Goal: Task Accomplishment & Management: Manage account settings

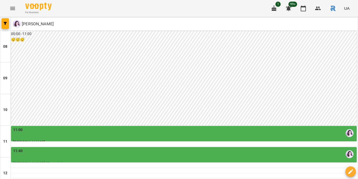
scroll to position [64, 0]
click at [143, 127] on div "11:00" at bounding box center [184, 133] width 343 height 12
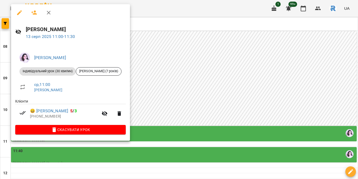
click at [160, 67] on div at bounding box center [179, 89] width 358 height 179
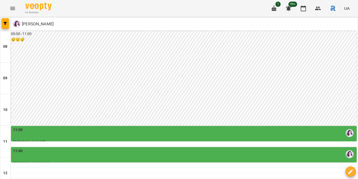
click at [151, 127] on div "11:00" at bounding box center [184, 133] width 343 height 12
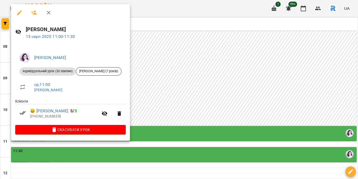
click at [155, 86] on div at bounding box center [179, 89] width 358 height 179
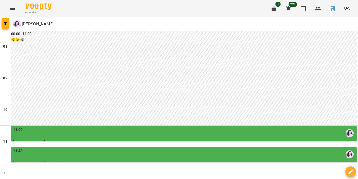
click at [155, 148] on div "11:40" at bounding box center [184, 154] width 343 height 12
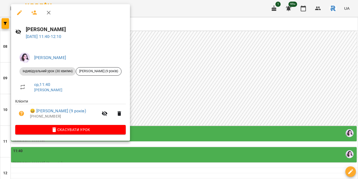
click at [157, 101] on div at bounding box center [179, 89] width 358 height 179
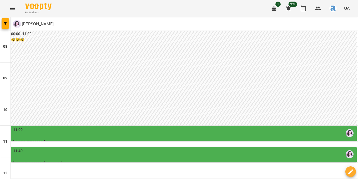
scroll to position [57, 0]
click at [152, 148] on div "11:40" at bounding box center [184, 154] width 343 height 12
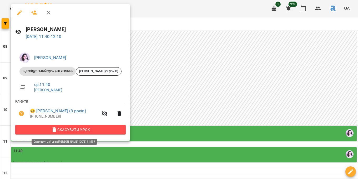
click at [115, 126] on button "Скасувати Урок" at bounding box center [70, 129] width 111 height 9
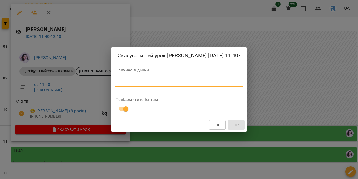
click at [116, 85] on textarea at bounding box center [179, 82] width 127 height 5
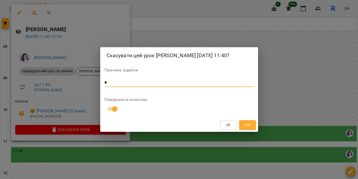
type textarea "*"
click at [242, 128] on button "Так" at bounding box center [247, 124] width 17 height 9
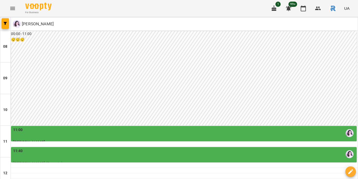
click at [13, 6] on icon "Menu" at bounding box center [12, 8] width 6 height 6
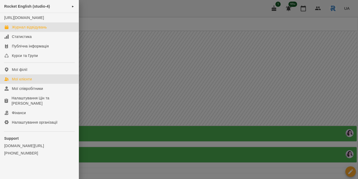
click at [33, 84] on link "Мої клієнти" at bounding box center [39, 78] width 79 height 9
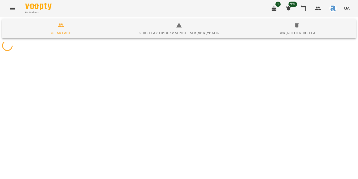
click at [150, 11] on div "For Business 1 99+ UA" at bounding box center [179, 8] width 358 height 17
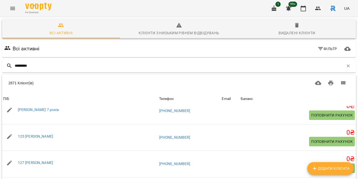
scroll to position [538, 0]
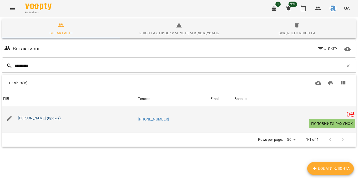
type input "*********"
click at [28, 117] on link "[PERSON_NAME] (8років)" at bounding box center [39, 118] width 43 height 4
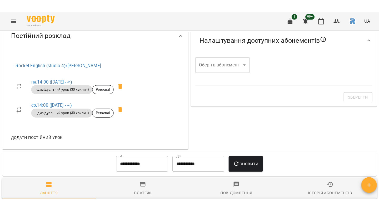
scroll to position [183, 0]
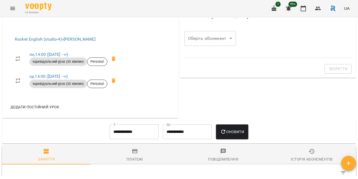
click at [12, 6] on icon "Menu" at bounding box center [12, 8] width 6 height 6
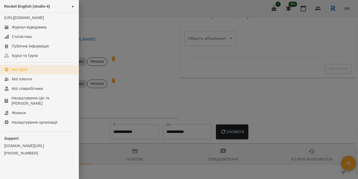
click at [28, 74] on link "Мої філії" at bounding box center [39, 69] width 79 height 9
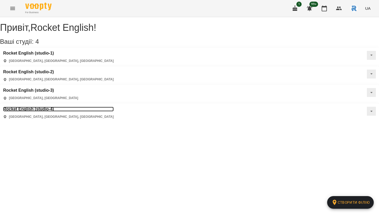
click at [47, 107] on h3 "Rocket English (studio-4)" at bounding box center [58, 109] width 111 height 5
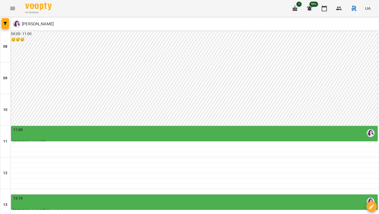
scroll to position [105, 0]
click at [6, 22] on icon "button" at bounding box center [5, 23] width 3 height 3
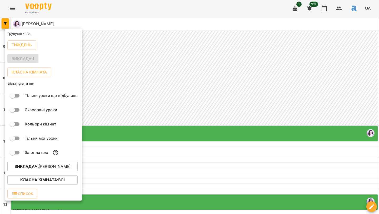
click at [57, 165] on p "Викладач : Ковальчук Юлія Олександрівна" at bounding box center [42, 166] width 56 height 6
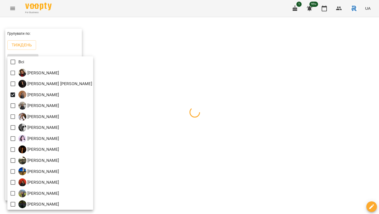
click at [157, 117] on div at bounding box center [189, 107] width 379 height 214
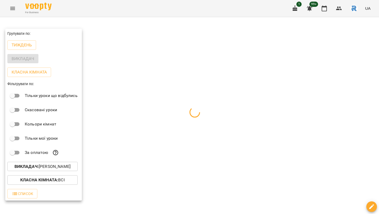
click at [157, 117] on div at bounding box center [189, 107] width 379 height 214
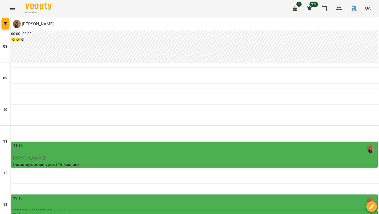
scroll to position [117, 0]
click at [153, 178] on div "13:40" at bounding box center [194, 217] width 363 height 12
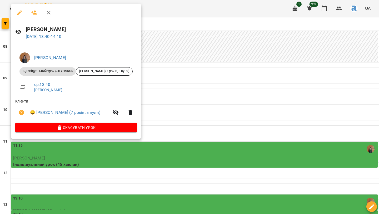
click at [175, 103] on div at bounding box center [189, 107] width 379 height 214
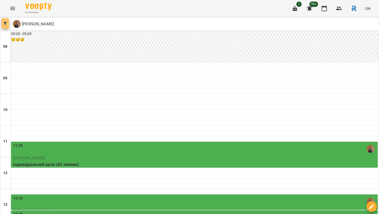
click at [4, 22] on icon "button" at bounding box center [5, 23] width 3 height 3
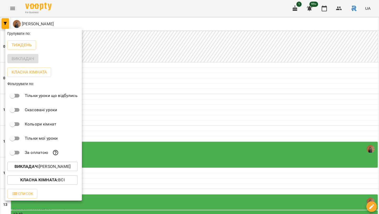
click at [52, 173] on div "Викладач : Гаджієва Мельтем" at bounding box center [43, 166] width 77 height 14
click at [43, 168] on p "Викладач : Гаджієва Мельтем" at bounding box center [42, 166] width 56 height 6
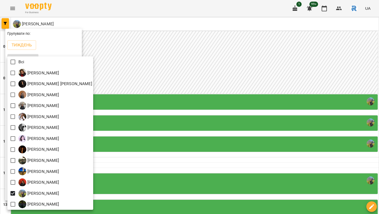
click at [199, 138] on div at bounding box center [189, 107] width 379 height 214
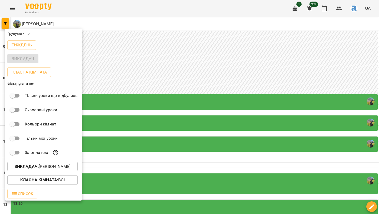
click at [199, 138] on div at bounding box center [189, 107] width 379 height 214
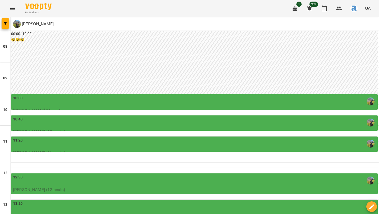
scroll to position [7, 0]
click at [179, 100] on div "10:00" at bounding box center [194, 101] width 363 height 12
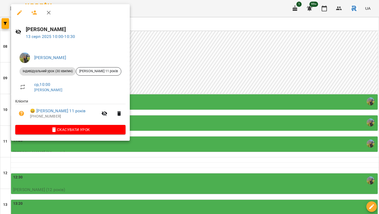
click at [179, 100] on div at bounding box center [189, 107] width 379 height 214
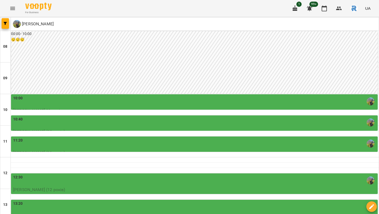
scroll to position [114, 0]
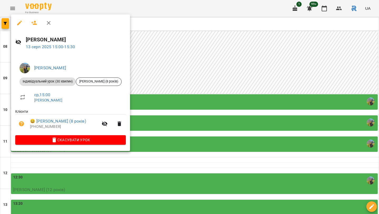
click at [154, 130] on div at bounding box center [189, 107] width 379 height 214
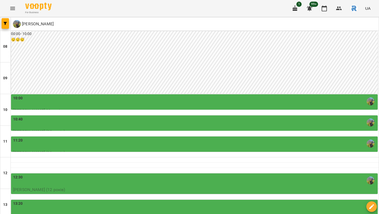
scroll to position [124, 0]
click at [4, 26] on button "button" at bounding box center [5, 23] width 7 height 11
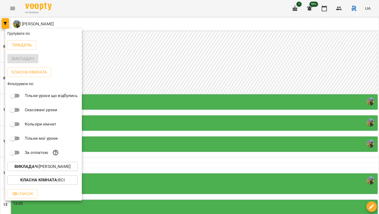
click at [48, 163] on button "Викладач : Шамайло Наталія Миколаївна" at bounding box center [42, 166] width 70 height 9
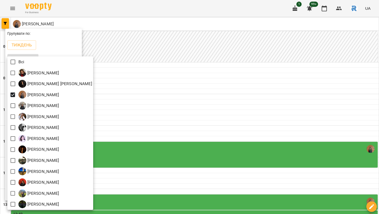
click at [122, 83] on div at bounding box center [189, 107] width 379 height 214
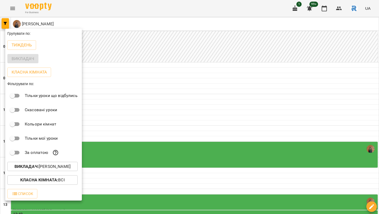
click at [122, 83] on div at bounding box center [189, 107] width 379 height 214
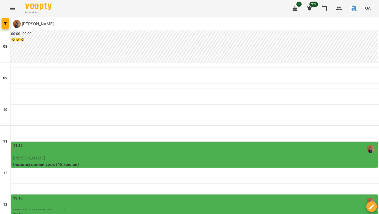
scroll to position [103, 0]
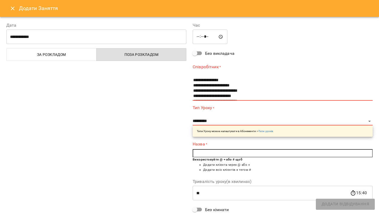
scroll to position [3, 0]
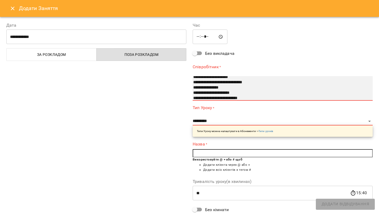
select select "**********"
click at [212, 87] on option "**********" at bounding box center [280, 87] width 174 height 5
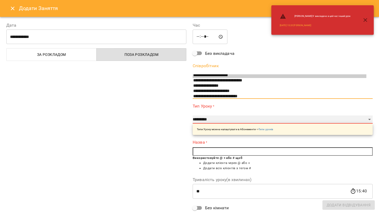
click at [210, 117] on select "**********" at bounding box center [283, 119] width 180 height 8
select select "**********"
type input "**"
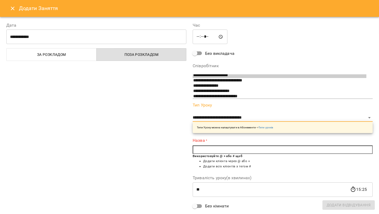
click at [200, 150] on input "text" at bounding box center [283, 149] width 180 height 8
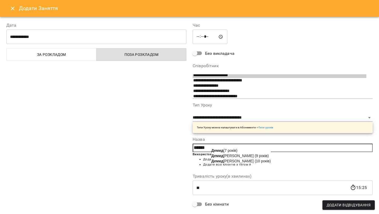
click at [221, 156] on b "Демид" at bounding box center [217, 155] width 12 height 4
type input "**********"
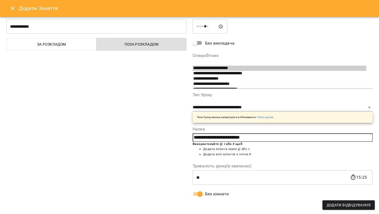
scroll to position [0, 0]
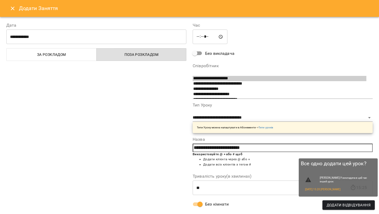
click at [343, 178] on span "Додати Відвідування" at bounding box center [349, 205] width 44 height 6
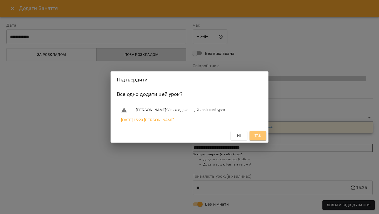
click at [261, 133] on span "Так" at bounding box center [257, 135] width 7 height 6
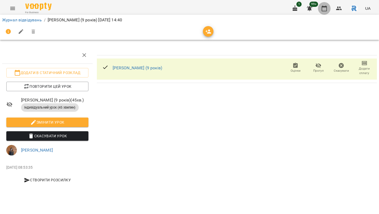
click at [324, 10] on icon "button" at bounding box center [324, 8] width 6 height 6
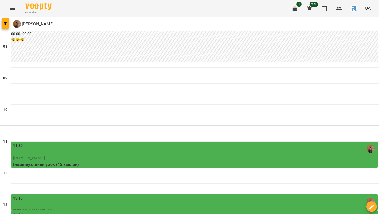
scroll to position [152, 0]
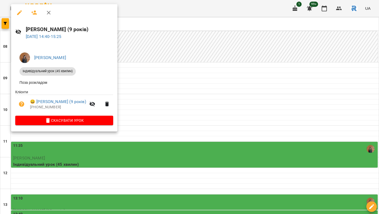
click at [135, 97] on div at bounding box center [189, 107] width 379 height 214
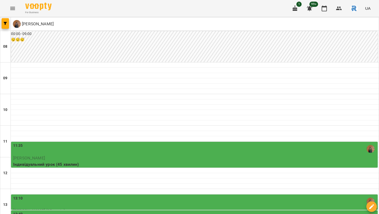
click at [113, 178] on div "13:40" at bounding box center [194, 217] width 363 height 12
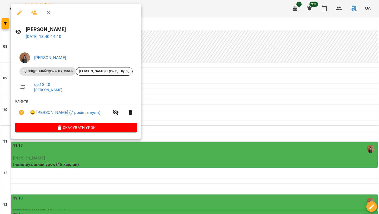
click at [178, 71] on div at bounding box center [189, 107] width 379 height 214
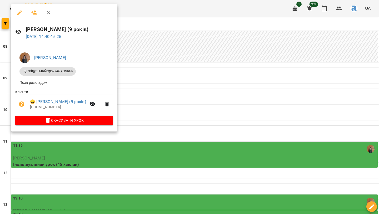
click at [19, 13] on icon "button" at bounding box center [19, 12] width 5 height 5
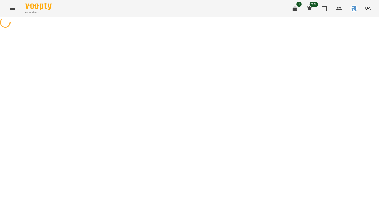
select select "**********"
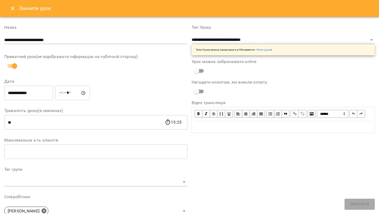
click at [71, 91] on input "*****" at bounding box center [72, 93] width 35 height 15
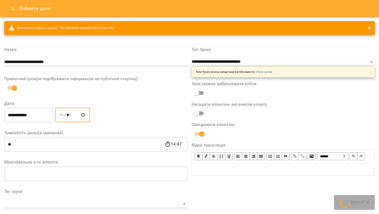
type input "*****"
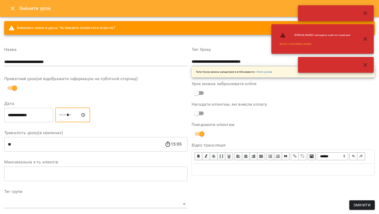
click at [358, 178] on span "Змінити" at bounding box center [361, 205] width 17 height 6
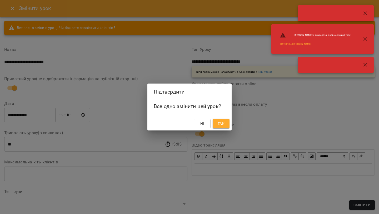
click at [220, 120] on span "Так" at bounding box center [221, 123] width 7 height 6
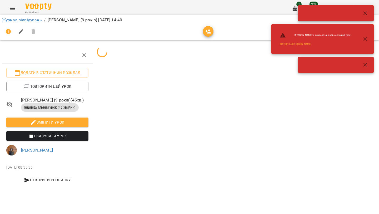
click at [358, 35] on button "button" at bounding box center [365, 39] width 13 height 13
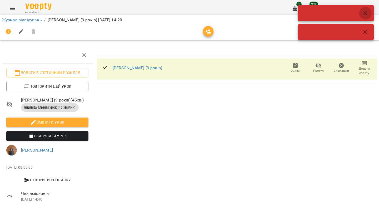
click at [358, 14] on icon "button" at bounding box center [365, 13] width 6 height 6
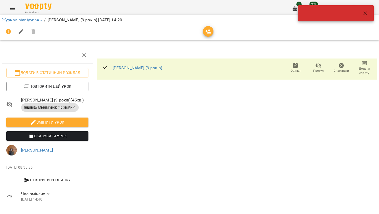
click at [358, 19] on button "button" at bounding box center [365, 13] width 13 height 13
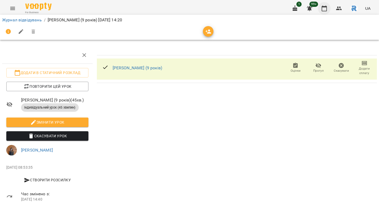
click at [328, 8] on button "button" at bounding box center [324, 8] width 13 height 13
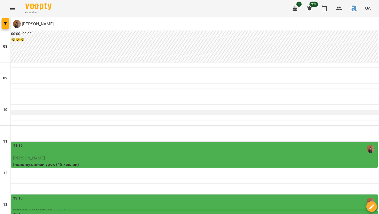
scroll to position [116, 0]
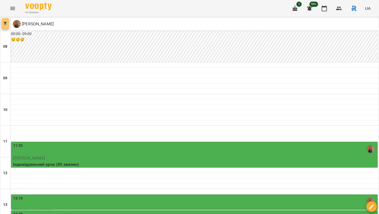
click at [8, 21] on button "button" at bounding box center [5, 23] width 7 height 11
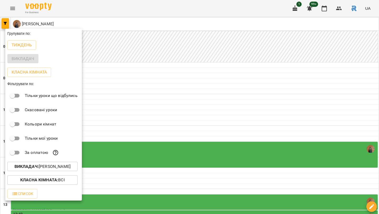
click at [51, 168] on p "Викладач : Гаджієва Мельтем" at bounding box center [42, 166] width 56 height 6
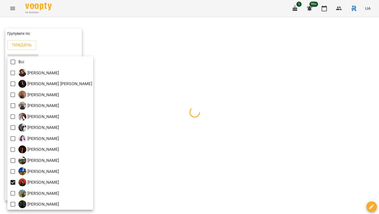
click at [152, 145] on div at bounding box center [189, 107] width 379 height 214
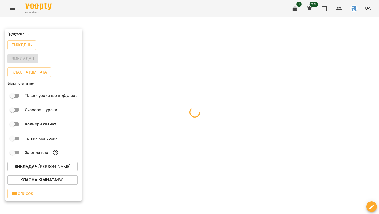
click at [152, 145] on div at bounding box center [189, 107] width 379 height 214
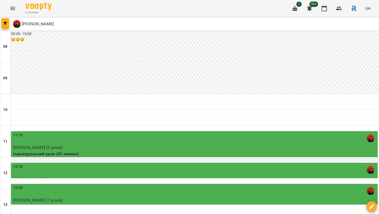
scroll to position [53, 0]
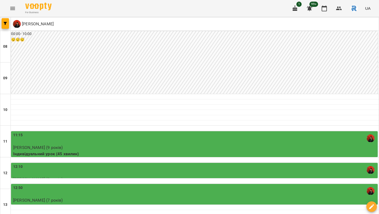
click at [110, 164] on div "12:10" at bounding box center [194, 170] width 363 height 12
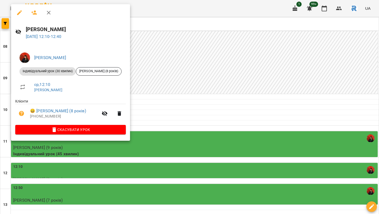
click at [173, 100] on div at bounding box center [189, 107] width 379 height 214
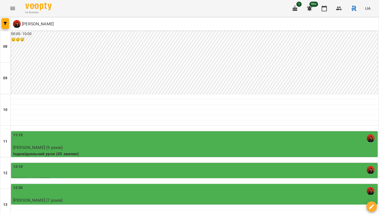
click at [151, 178] on div "12:50" at bounding box center [194, 191] width 363 height 12
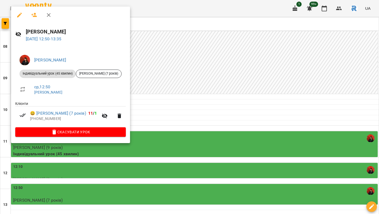
click at [200, 85] on div at bounding box center [189, 107] width 379 height 214
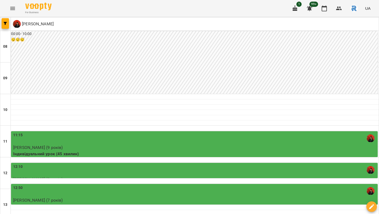
click at [30, 164] on div "12:10" at bounding box center [194, 170] width 363 height 12
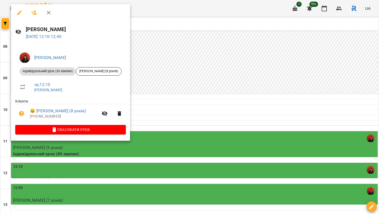
click at [16, 9] on icon "button" at bounding box center [19, 12] width 6 height 6
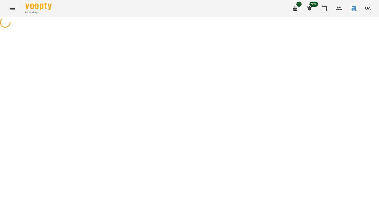
select select "**********"
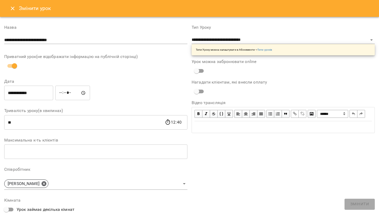
click at [63, 95] on input "*****" at bounding box center [72, 93] width 35 height 15
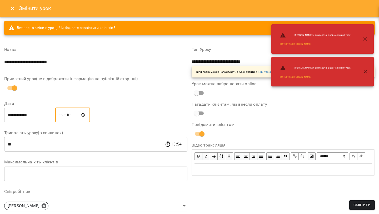
type input "*****"
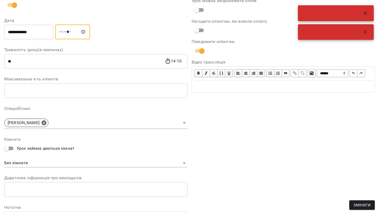
scroll to position [135, 0]
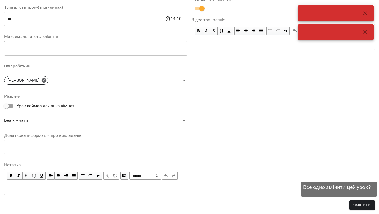
click at [353, 178] on button "Змінити" at bounding box center [362, 204] width 26 height 9
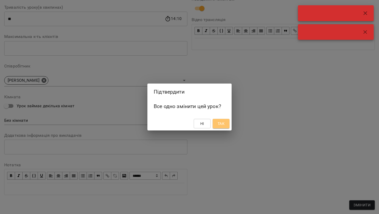
click at [219, 125] on span "Так" at bounding box center [221, 123] width 7 height 6
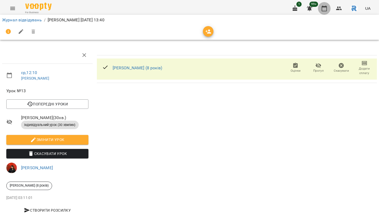
click at [327, 4] on button "button" at bounding box center [324, 8] width 13 height 13
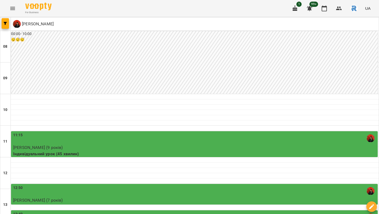
scroll to position [107, 0]
click at [9, 9] on button "Menu" at bounding box center [12, 8] width 13 height 13
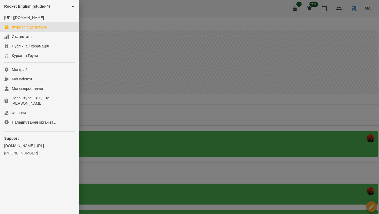
click at [149, 34] on div at bounding box center [189, 107] width 379 height 214
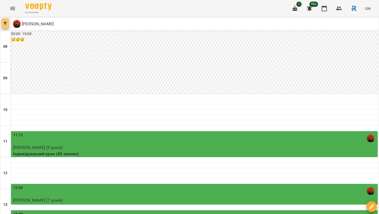
click at [5, 24] on icon "button" at bounding box center [5, 23] width 3 height 3
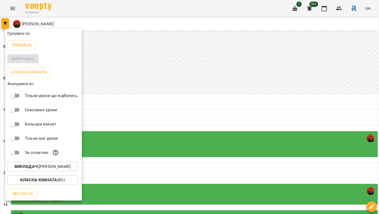
click at [50, 164] on button "Викладач : Сосніцька Вероніка Павлівна" at bounding box center [42, 166] width 70 height 9
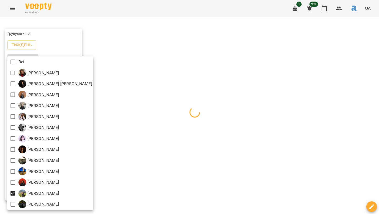
click at [161, 145] on div at bounding box center [189, 107] width 379 height 214
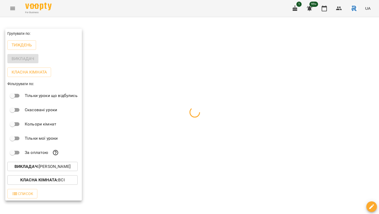
click at [161, 145] on div at bounding box center [189, 107] width 379 height 214
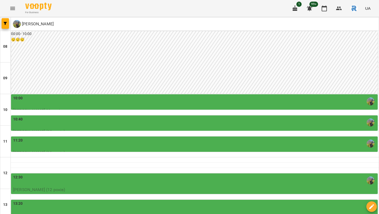
scroll to position [0, 0]
click at [164, 101] on div "10:00" at bounding box center [194, 101] width 363 height 12
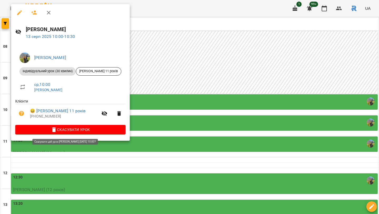
click at [111, 129] on span "Скасувати Урок" at bounding box center [70, 129] width 102 height 6
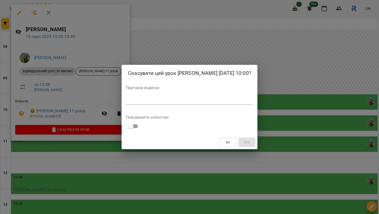
click at [128, 102] on textarea at bounding box center [189, 100] width 127 height 5
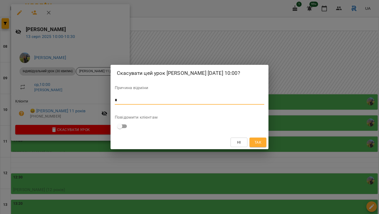
type textarea "*"
click at [259, 145] on span "Так" at bounding box center [257, 142] width 7 height 6
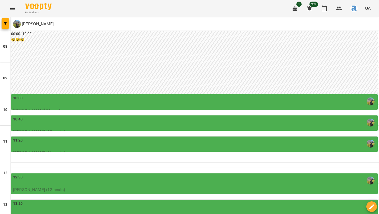
click at [100, 119] on div "10:40" at bounding box center [194, 122] width 363 height 12
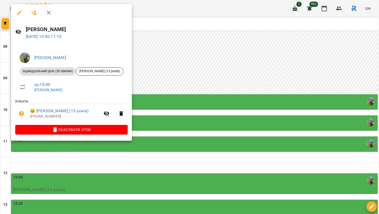
click at [97, 127] on span "Скасувати Урок" at bounding box center [71, 129] width 104 height 6
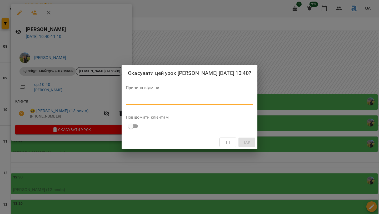
click at [126, 103] on textarea at bounding box center [189, 100] width 127 height 5
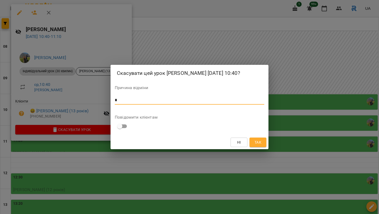
type textarea "*"
click at [252, 147] on button "Так" at bounding box center [257, 141] width 17 height 9
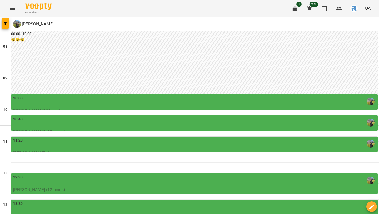
click at [87, 142] on div "11:20" at bounding box center [194, 143] width 363 height 12
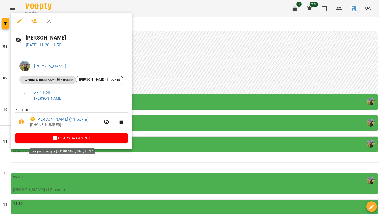
click at [92, 142] on button "Скасувати Урок" at bounding box center [71, 137] width 112 height 9
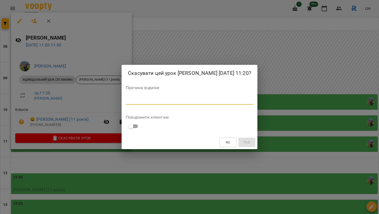
click at [126, 103] on textarea at bounding box center [189, 100] width 127 height 5
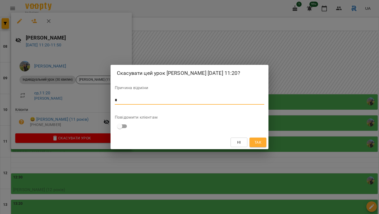
type textarea "*"
click at [259, 145] on span "Так" at bounding box center [257, 142] width 7 height 6
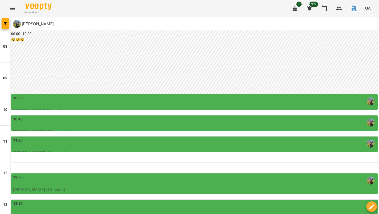
click at [79, 142] on div "11:20" at bounding box center [194, 143] width 363 height 12
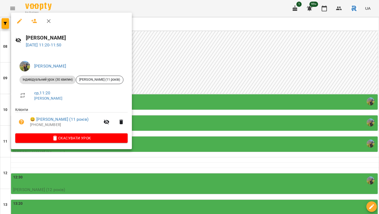
click at [177, 114] on div at bounding box center [189, 107] width 379 height 214
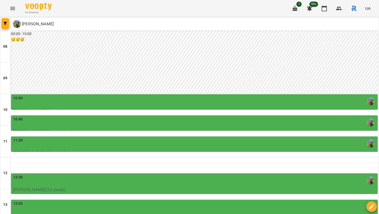
scroll to position [62, 0]
click at [164, 174] on div "12:30" at bounding box center [194, 180] width 363 height 12
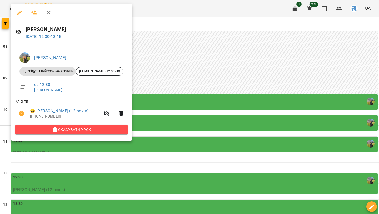
click at [93, 134] on button "Скасувати Урок" at bounding box center [71, 129] width 112 height 9
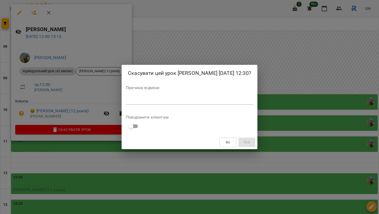
click at [131, 100] on div "*" at bounding box center [189, 100] width 127 height 8
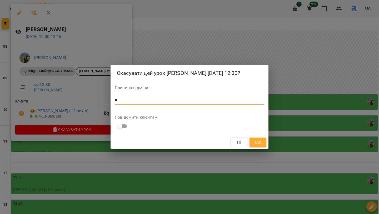
type textarea "*"
click at [257, 145] on span "Так" at bounding box center [257, 142] width 7 height 6
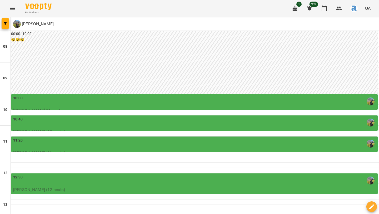
scroll to position [212, 0]
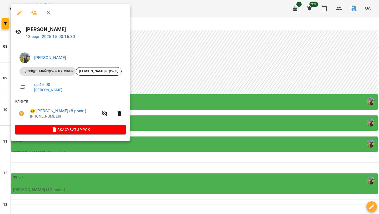
click at [165, 81] on div at bounding box center [189, 107] width 379 height 214
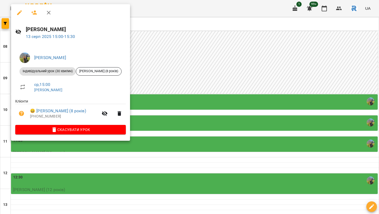
click at [157, 63] on div at bounding box center [189, 107] width 379 height 214
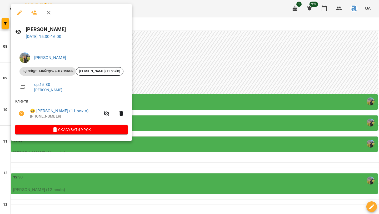
click at [97, 129] on span "Скасувати Урок" at bounding box center [71, 129] width 104 height 6
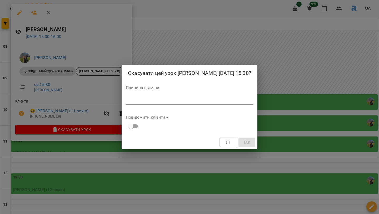
click at [126, 103] on textarea at bounding box center [189, 100] width 127 height 5
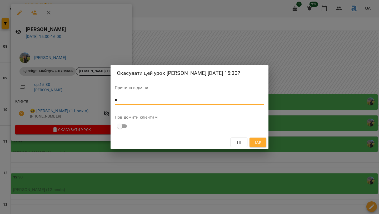
type textarea "*"
click at [258, 145] on span "Так" at bounding box center [257, 142] width 7 height 6
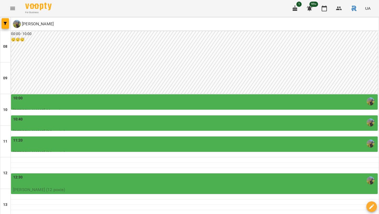
scroll to position [181, 0]
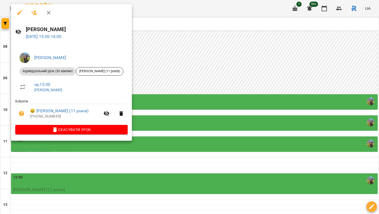
click at [189, 121] on div at bounding box center [189, 107] width 379 height 214
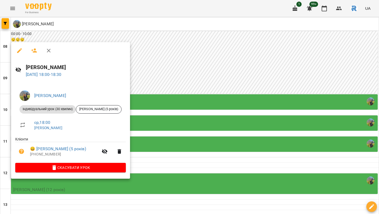
click at [186, 85] on div at bounding box center [189, 107] width 379 height 214
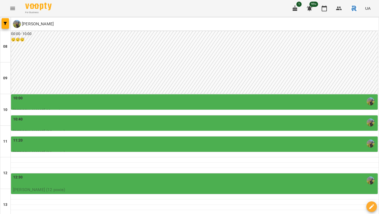
scroll to position [0, 0]
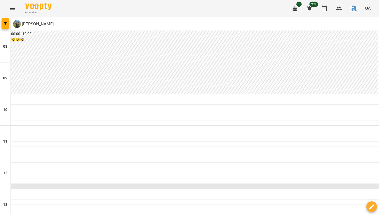
scroll to position [148, 0]
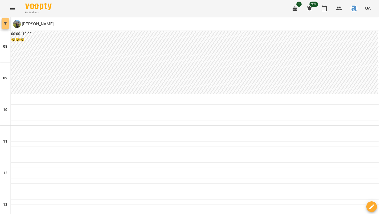
click at [6, 21] on button "button" at bounding box center [5, 23] width 7 height 11
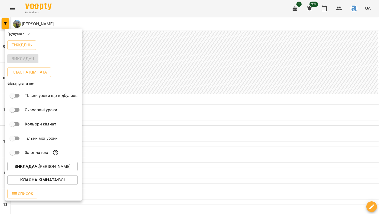
click at [64, 167] on p "Викладач : Шамайло Наталія Миколаївна" at bounding box center [42, 166] width 56 height 6
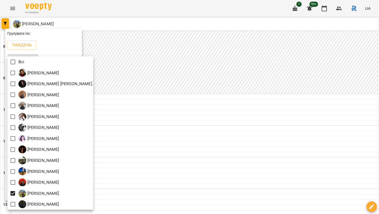
scroll to position [1, 0]
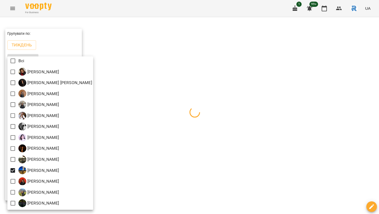
click at [181, 154] on div at bounding box center [189, 107] width 379 height 214
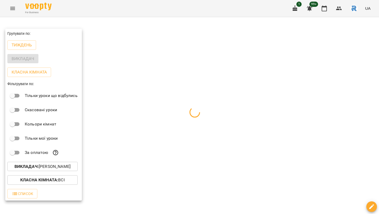
click at [181, 154] on div at bounding box center [189, 107] width 379 height 214
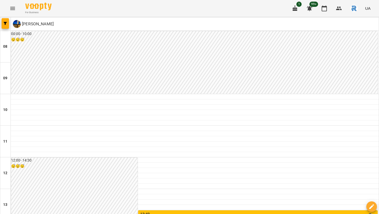
scroll to position [95, 0]
click at [15, 7] on icon "Menu" at bounding box center [12, 8] width 6 height 6
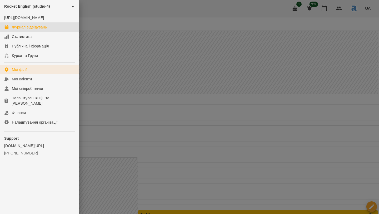
click at [29, 74] on link "Мої філії" at bounding box center [39, 69] width 79 height 9
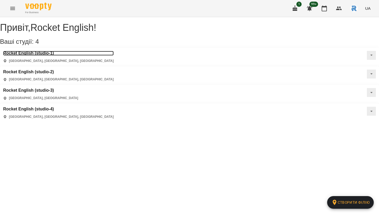
click at [52, 56] on h3 "Rocket English (studio-1)" at bounding box center [58, 53] width 111 height 5
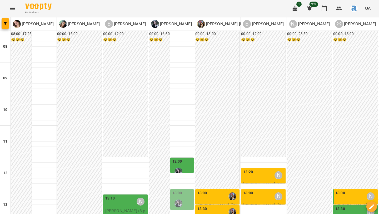
scroll to position [152, 0]
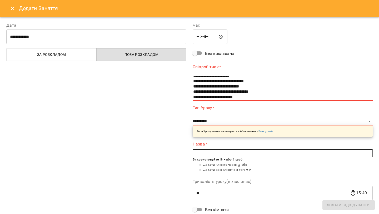
scroll to position [44, 0]
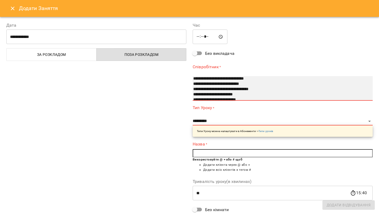
select select "**********"
click at [209, 87] on option "**********" at bounding box center [280, 89] width 174 height 5
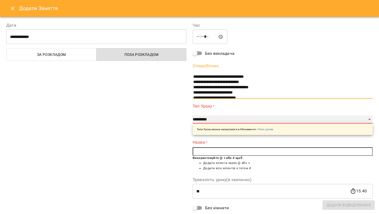
click at [204, 122] on select "**********" at bounding box center [283, 119] width 180 height 8
select select "**********"
type input "**"
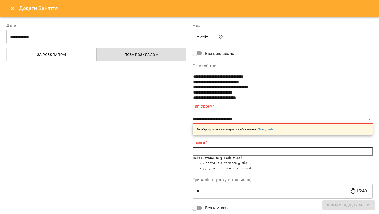
click at [201, 151] on input "text" at bounding box center [283, 151] width 180 height 8
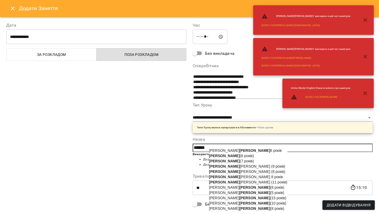
click at [232, 184] on span "Давід Столяренко (11 років)" at bounding box center [248, 182] width 78 height 4
type input "**********"
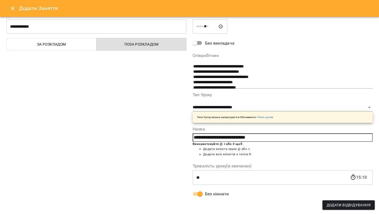
scroll to position [0, 0]
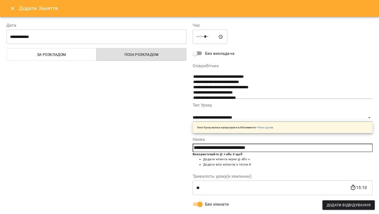
click at [196, 36] on input "*****" at bounding box center [210, 36] width 35 height 15
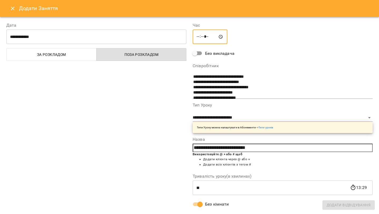
type input "*****"
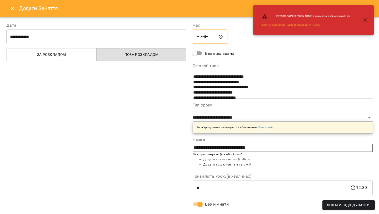
scroll to position [10, 0]
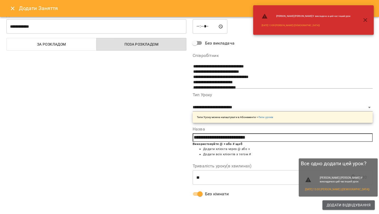
click at [332, 202] on span "Додати Відвідування" at bounding box center [349, 205] width 44 height 6
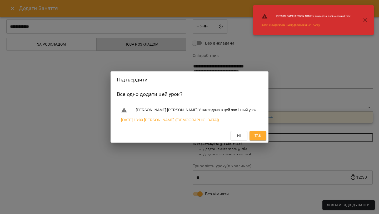
click at [260, 135] on span "Так" at bounding box center [257, 135] width 7 height 6
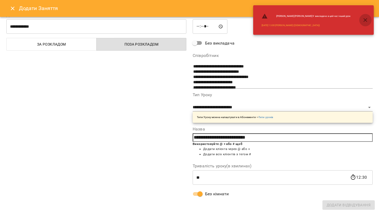
click at [362, 21] on icon "button" at bounding box center [365, 20] width 6 height 6
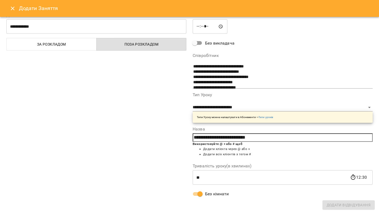
scroll to position [0, 0]
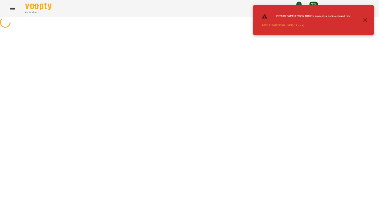
click at [365, 20] on icon "button" at bounding box center [365, 20] width 4 height 4
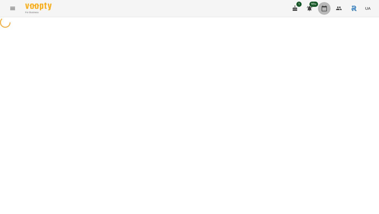
click at [323, 8] on icon "button" at bounding box center [324, 8] width 6 height 6
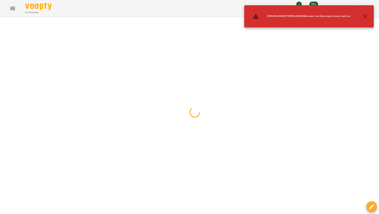
click at [363, 16] on icon "button" at bounding box center [365, 16] width 6 height 6
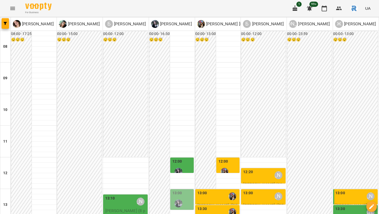
scroll to position [105, 0]
click at [233, 158] on div "12:00" at bounding box center [228, 167] width 20 height 19
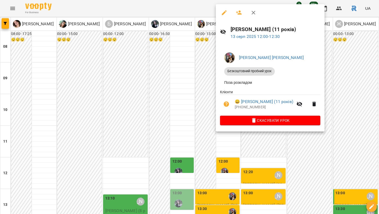
click at [184, 57] on div at bounding box center [189, 107] width 379 height 214
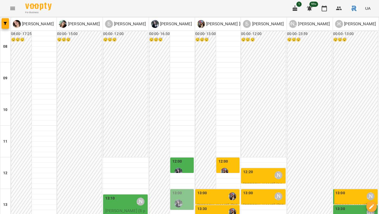
scroll to position [141, 0]
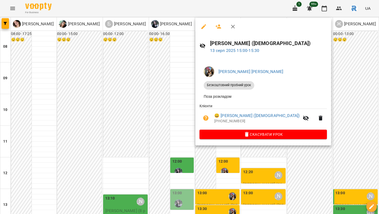
click at [156, 99] on div at bounding box center [189, 107] width 379 height 214
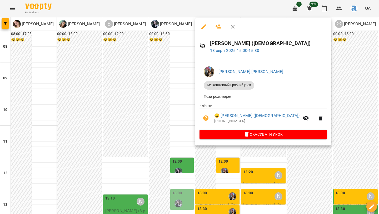
click at [204, 27] on icon "button" at bounding box center [203, 26] width 5 height 5
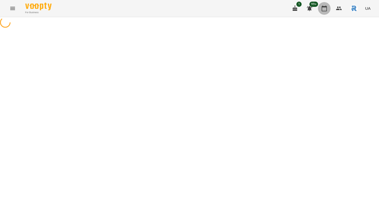
click at [322, 9] on icon "button" at bounding box center [324, 9] width 5 height 6
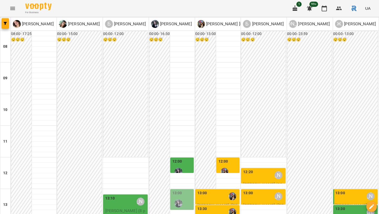
scroll to position [168, 0]
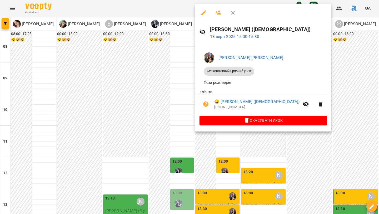
click at [202, 13] on icon "button" at bounding box center [203, 12] width 5 height 5
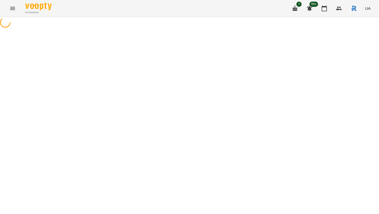
select select "**********"
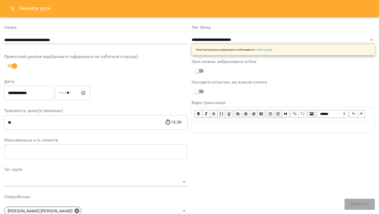
click at [64, 91] on input "*****" at bounding box center [72, 93] width 35 height 15
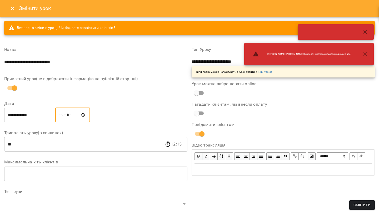
type input "*****"
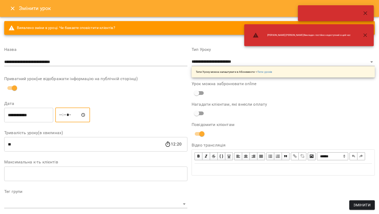
click at [353, 210] on div "**********" at bounding box center [282, 197] width 187 height 313
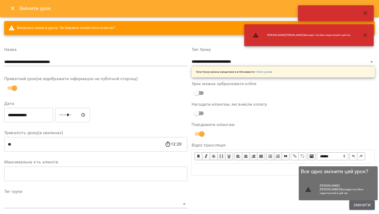
click at [358, 202] on span "Змінити" at bounding box center [361, 205] width 17 height 6
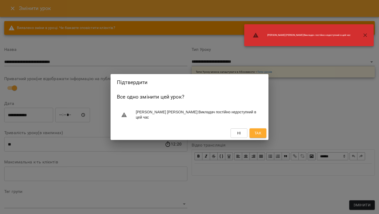
click at [256, 132] on span "Так" at bounding box center [257, 133] width 7 height 6
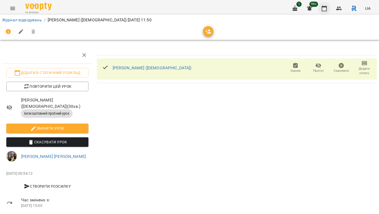
click at [324, 7] on icon "button" at bounding box center [324, 9] width 5 height 6
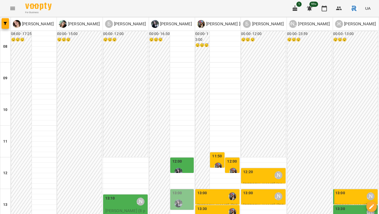
scroll to position [107, 0]
click at [215, 153] on div "11:50" at bounding box center [217, 156] width 10 height 7
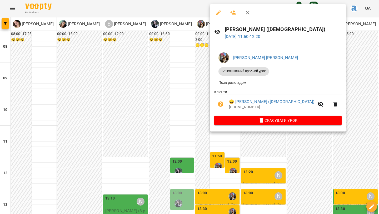
click at [216, 18] on button "button" at bounding box center [218, 12] width 13 height 13
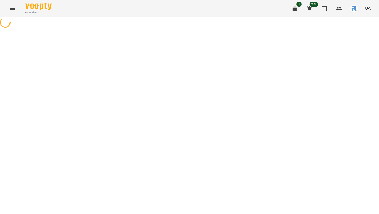
select select "**********"
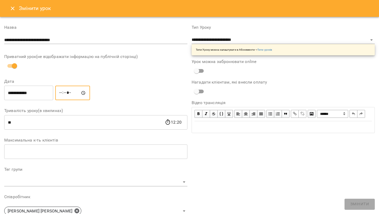
click at [64, 94] on input "*****" at bounding box center [72, 93] width 35 height 15
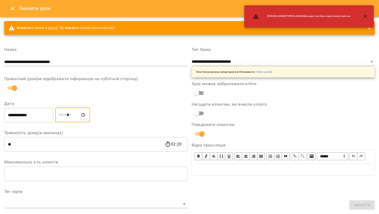
type input "*****"
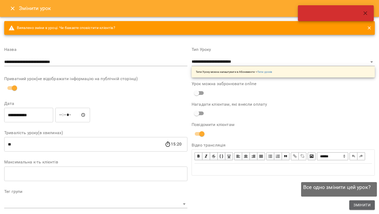
click at [368, 202] on span "Змінити" at bounding box center [361, 205] width 17 height 6
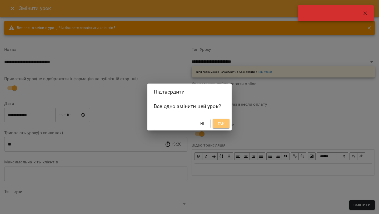
click at [223, 123] on span "Так" at bounding box center [221, 123] width 7 height 6
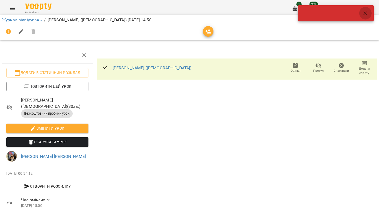
click at [367, 16] on button "button" at bounding box center [365, 13] width 13 height 13
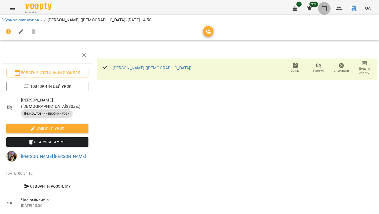
click at [322, 7] on icon "button" at bounding box center [324, 9] width 5 height 6
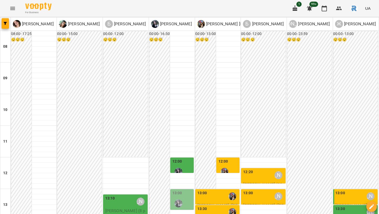
scroll to position [124, 0]
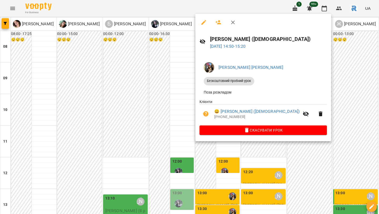
click at [136, 94] on div at bounding box center [189, 107] width 379 height 214
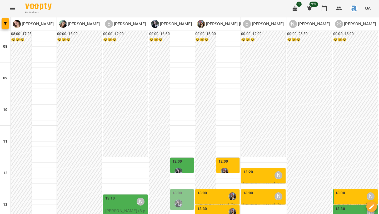
scroll to position [185, 0]
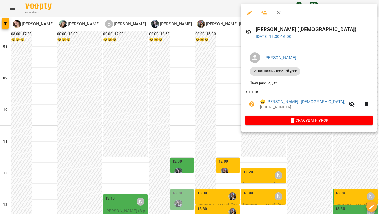
click at [96, 68] on div at bounding box center [189, 107] width 379 height 214
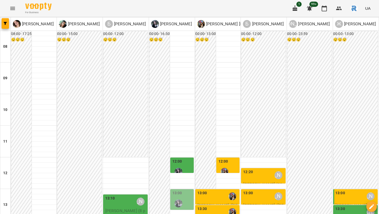
click at [12, 7] on icon "Menu" at bounding box center [12, 8] width 6 height 6
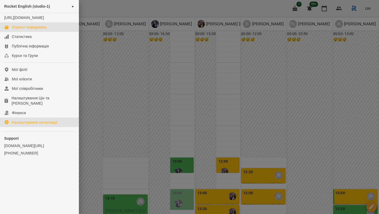
click at [28, 123] on div "Налаштування організації" at bounding box center [35, 121] width 46 height 5
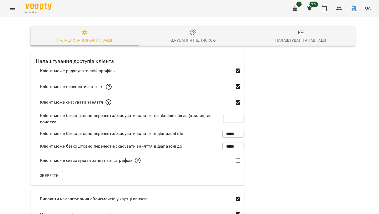
click at [198, 38] on div "Керування підпискою" at bounding box center [192, 40] width 46 height 6
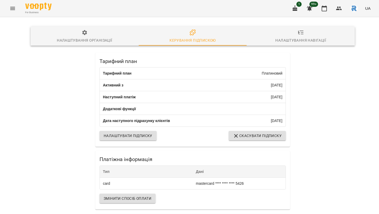
click at [136, 138] on span "Налаштувати підписку" at bounding box center [128, 135] width 49 height 6
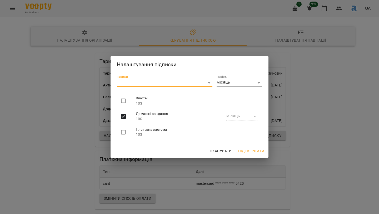
click at [253, 149] on span "Підтвердити" at bounding box center [251, 151] width 26 height 6
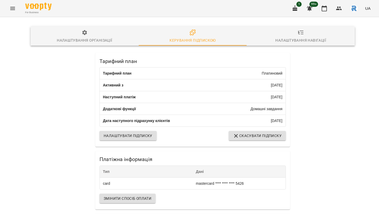
click at [12, 12] on button "Menu" at bounding box center [12, 8] width 13 height 13
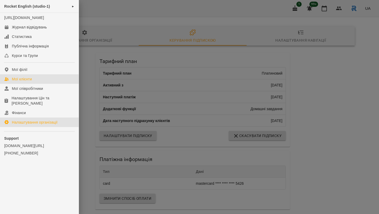
click at [18, 82] on div "Мої клієнти" at bounding box center [22, 78] width 20 height 5
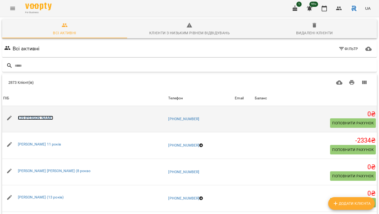
click at [53, 118] on link "139 Замостінський Тимофій" at bounding box center [36, 118] width 36 height 4
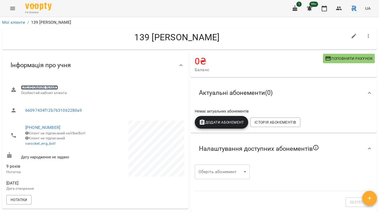
click at [58, 88] on link "https://www.voopty.com.ua/client/65de5cb0150aa0cf43303a9f/660f969a37657b0342b04…" at bounding box center [39, 87] width 37 height 4
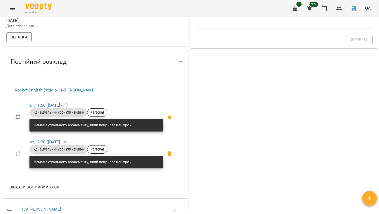
scroll to position [163, 0]
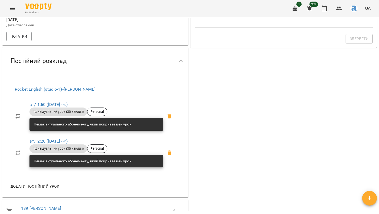
click at [168, 117] on icon at bounding box center [169, 116] width 6 height 6
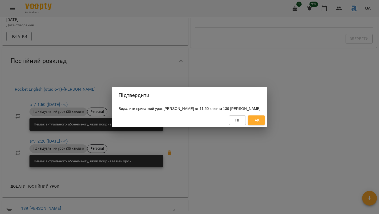
click at [258, 123] on span "Так" at bounding box center [256, 120] width 7 height 6
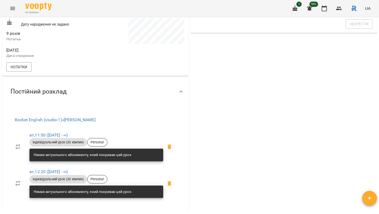
scroll to position [0, 0]
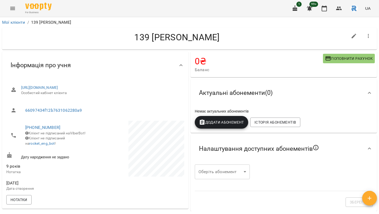
click at [15, 11] on icon "Menu" at bounding box center [12, 8] width 6 height 6
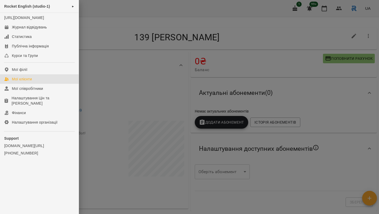
click at [24, 82] on div "Мої клієнти" at bounding box center [22, 78] width 20 height 5
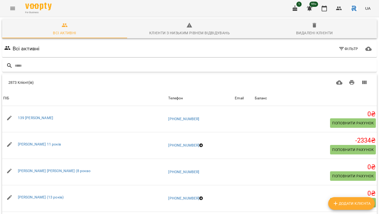
click at [358, 200] on span "Додати клієнта" at bounding box center [351, 203] width 38 height 6
select select "**"
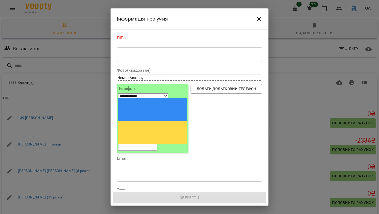
click at [137, 59] on div "* ​" at bounding box center [189, 54] width 145 height 15
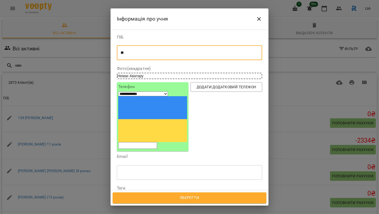
type textarea "*"
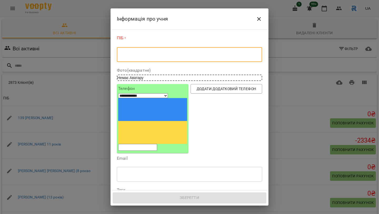
type textarea "*"
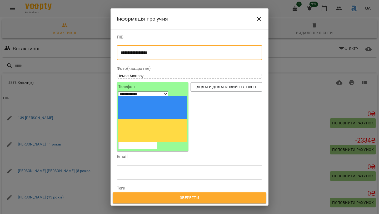
type textarea "**********"
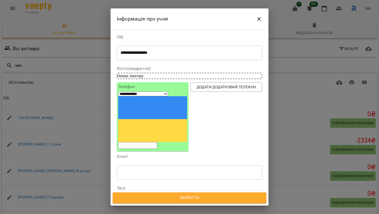
click at [157, 142] on input "tel" at bounding box center [137, 145] width 39 height 7
type input "**********"
click at [190, 199] on span "Зберегти" at bounding box center [189, 197] width 142 height 7
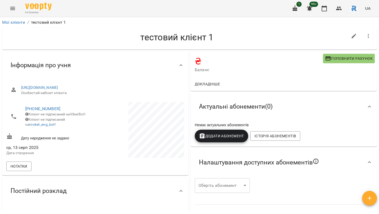
click at [369, 191] on button "button" at bounding box center [369, 197] width 15 height 15
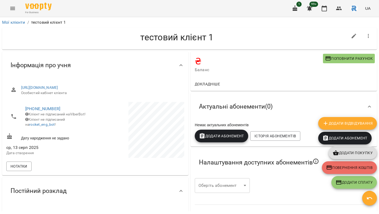
click at [366, 38] on icon "button" at bounding box center [368, 36] width 6 height 6
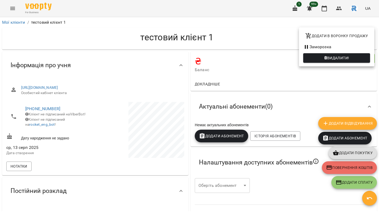
click at [76, 173] on div at bounding box center [189, 107] width 379 height 214
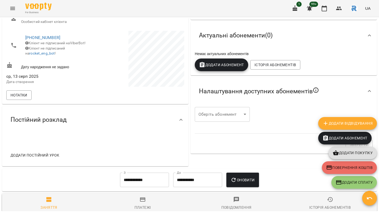
scroll to position [87, 0]
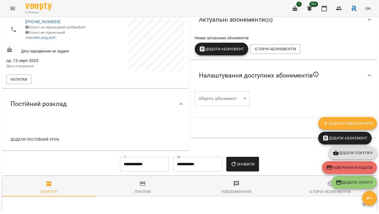
click at [53, 142] on span "Додати постійний урок" at bounding box center [35, 139] width 49 height 6
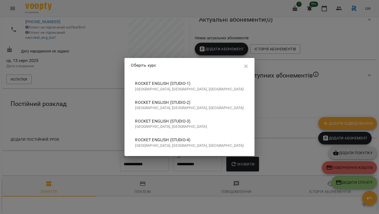
click at [243, 66] on icon "button" at bounding box center [246, 66] width 6 height 6
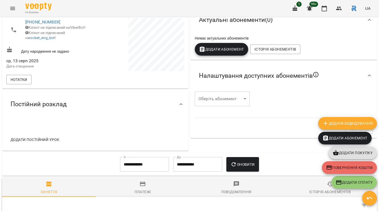
scroll to position [108, 0]
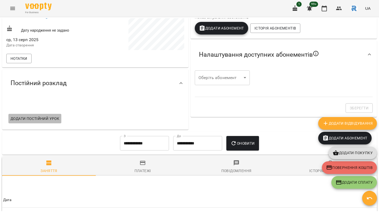
click at [38, 122] on span "Додати постійний урок" at bounding box center [35, 118] width 49 height 6
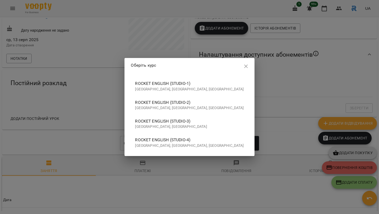
click at [195, 141] on span "Rocket English (studio-4)" at bounding box center [189, 140] width 109 height 6
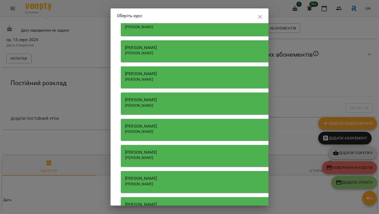
scroll to position [192, 0]
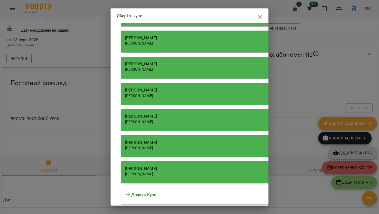
click at [257, 17] on icon "button" at bounding box center [260, 17] width 6 height 6
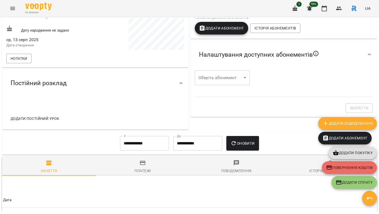
click at [55, 120] on span "Додати постійний урок" at bounding box center [35, 118] width 49 height 6
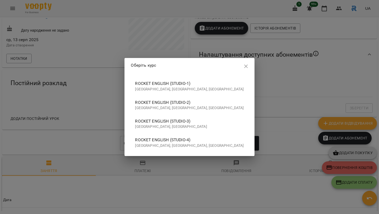
click at [194, 84] on span "Rocket English (studio-1)" at bounding box center [189, 83] width 109 height 6
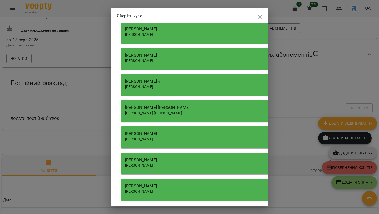
scroll to position [1047, 0]
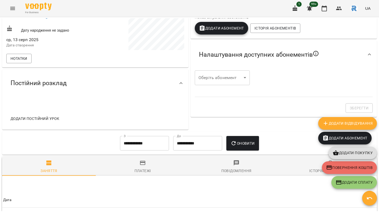
click at [41, 120] on span "Додати постійний урок" at bounding box center [35, 118] width 49 height 6
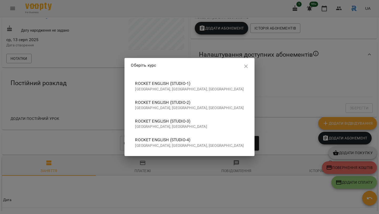
click at [205, 84] on span "Rocket English (studio-1)" at bounding box center [189, 83] width 109 height 6
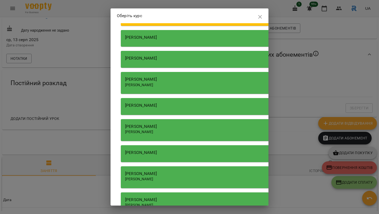
scroll to position [762, 0]
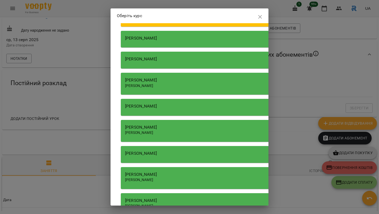
click at [153, 83] on span "[PERSON_NAME]" at bounding box center [139, 85] width 28 height 4
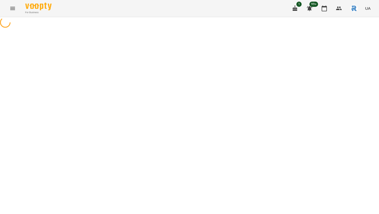
select select "**********"
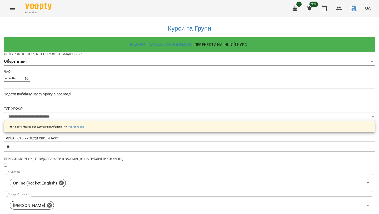
click at [156, 71] on body "**********" at bounding box center [189, 169] width 379 height 339
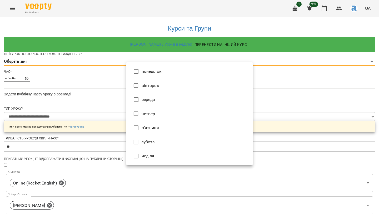
click at [154, 73] on li "понеділок" at bounding box center [189, 71] width 126 height 14
type input "*"
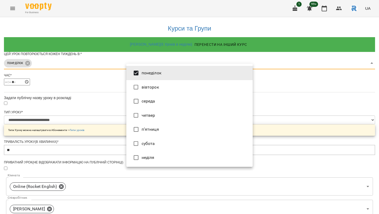
click at [316, 122] on div at bounding box center [189, 107] width 379 height 214
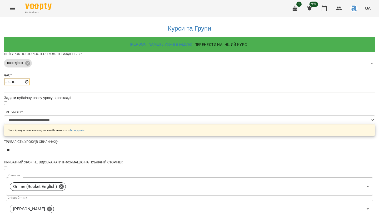
click at [30, 85] on input "*****" at bounding box center [17, 81] width 26 height 7
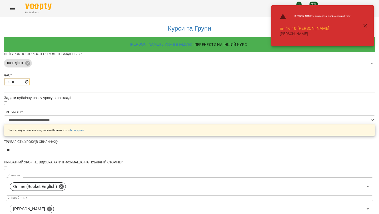
type input "*****"
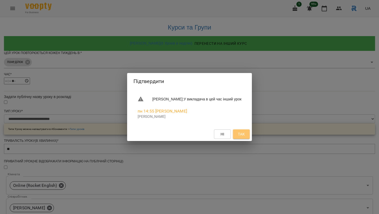
click at [250, 136] on button "Так" at bounding box center [241, 133] width 17 height 9
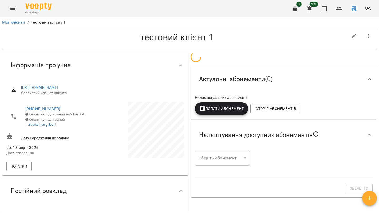
click at [16, 8] on button "Menu" at bounding box center [12, 8] width 13 height 13
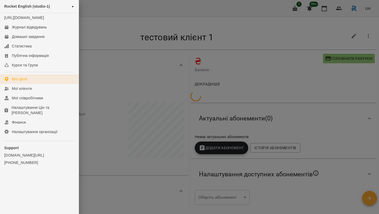
click at [27, 79] on link "Мої філії" at bounding box center [39, 78] width 79 height 9
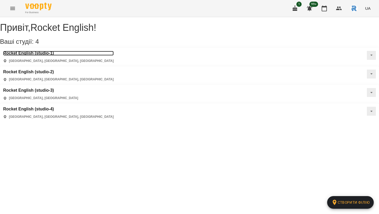
click at [26, 56] on h3 "Rocket English (studio-1)" at bounding box center [58, 53] width 111 height 5
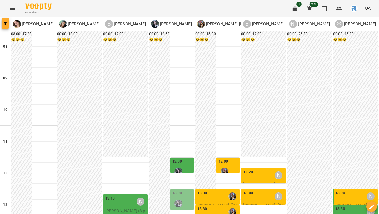
click at [6, 22] on icon "button" at bounding box center [5, 23] width 3 height 3
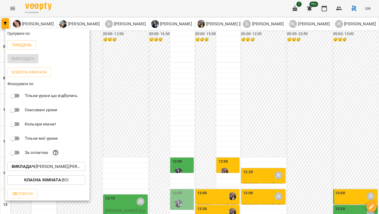
click at [59, 163] on button "Викладач : Бандура Альона Валерїївна,Бойчук Софія Юріївна,Жданова Дарʼя Романів…" at bounding box center [46, 166] width 78 height 9
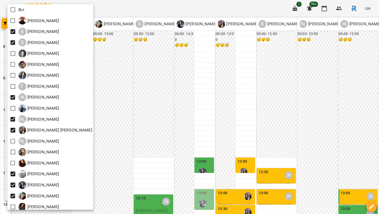
click at [162, 127] on div at bounding box center [189, 107] width 379 height 214
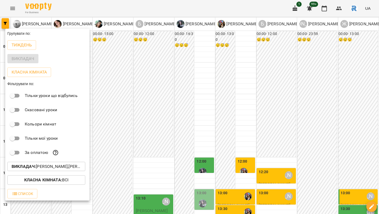
click at [220, 123] on div at bounding box center [189, 107] width 379 height 214
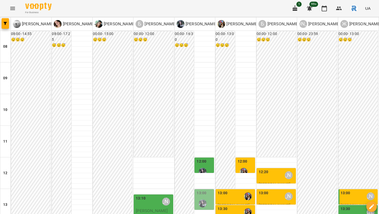
scroll to position [281, 0]
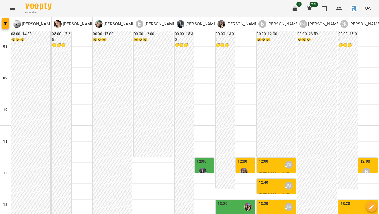
scroll to position [281, 0]
type input "**********"
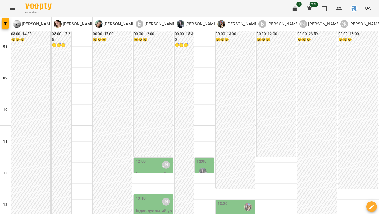
scroll to position [190, 0]
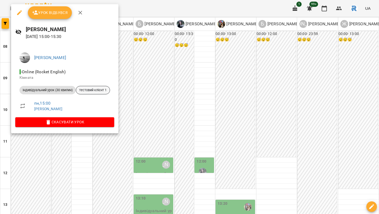
click at [86, 92] on span "тестовий клієнт 1" at bounding box center [93, 90] width 34 height 5
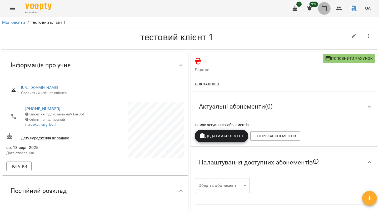
click at [323, 4] on button "button" at bounding box center [324, 8] width 13 height 13
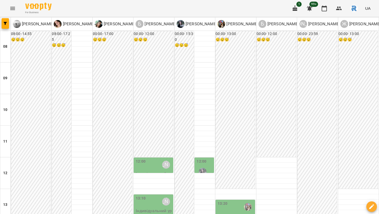
scroll to position [198, 0]
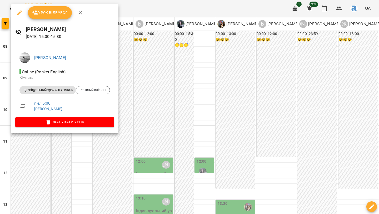
click at [19, 13] on icon "button" at bounding box center [19, 12] width 5 height 5
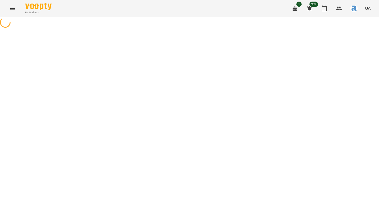
select select "**********"
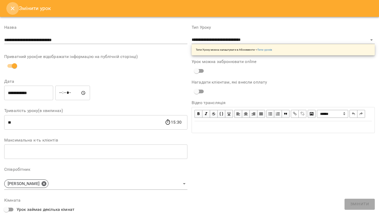
click at [15, 12] on button "Close" at bounding box center [12, 8] width 13 height 13
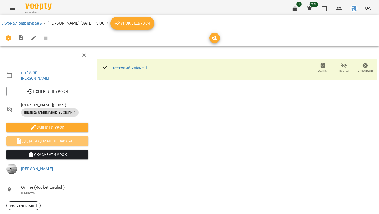
click at [52, 144] on span "Додати домашнє завдання" at bounding box center [48, 141] width 74 height 6
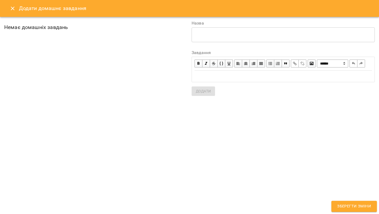
click at [312, 65] on span "button" at bounding box center [312, 64] width 6 height 6
click at [324, 76] on input "text" at bounding box center [333, 74] width 49 height 8
click at [364, 74] on span "button" at bounding box center [363, 74] width 6 height 6
click at [238, 39] on div "* ​" at bounding box center [283, 34] width 183 height 15
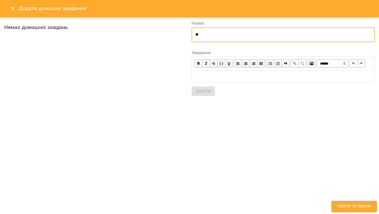
type textarea "*"
type textarea "**********"
click at [313, 64] on span "button" at bounding box center [312, 64] width 6 height 6
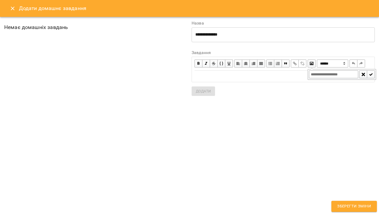
click at [332, 66] on select "**********" at bounding box center [332, 63] width 31 height 8
click at [221, 79] on div "Edit text" at bounding box center [282, 76] width 177 height 6
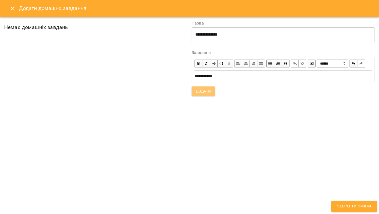
click at [204, 94] on span "Додати" at bounding box center [203, 91] width 15 height 6
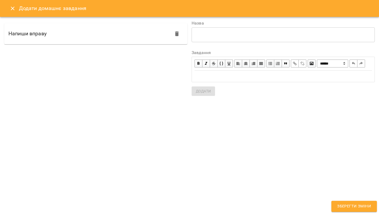
click at [352, 204] on span "Зберегти зміни" at bounding box center [354, 206] width 34 height 7
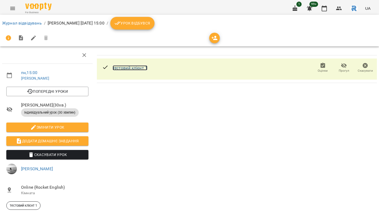
click at [119, 67] on link "тестовий клієнт 1" at bounding box center [130, 67] width 35 height 5
click at [130, 68] on link "тестовий клієнт 1" at bounding box center [130, 67] width 35 height 5
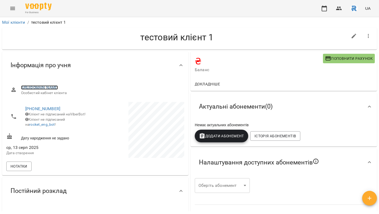
click at [58, 87] on link "[URL][DOMAIN_NAME]" at bounding box center [39, 87] width 37 height 4
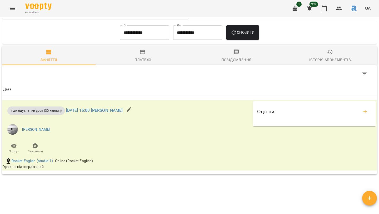
scroll to position [300, 0]
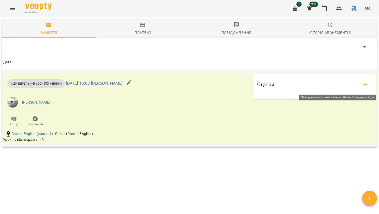
click at [364, 84] on icon "add evaluations" at bounding box center [365, 84] width 6 height 6
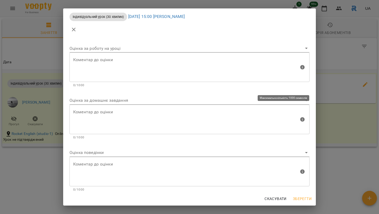
scroll to position [2, 0]
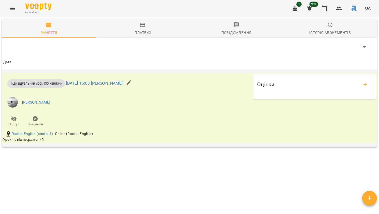
click at [132, 80] on icon "button" at bounding box center [129, 82] width 6 height 6
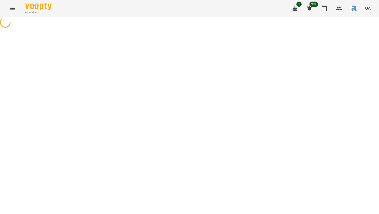
select select "**********"
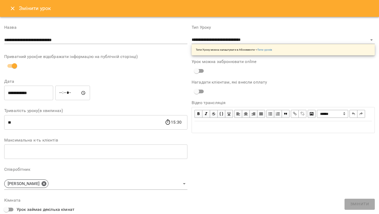
click at [13, 7] on icon "Close" at bounding box center [12, 8] width 6 height 6
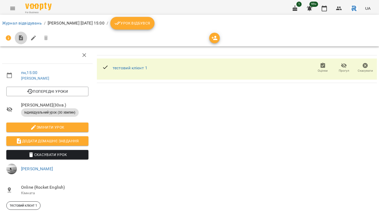
click at [18, 36] on icon "button" at bounding box center [21, 38] width 6 height 6
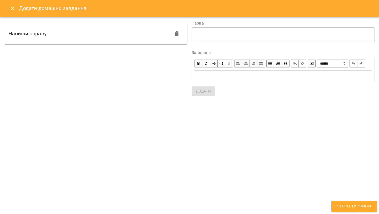
click at [14, 12] on button "Close" at bounding box center [12, 8] width 13 height 13
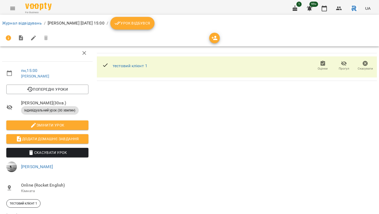
scroll to position [36, 0]
click at [8, 37] on icon "button" at bounding box center [8, 37] width 5 height 5
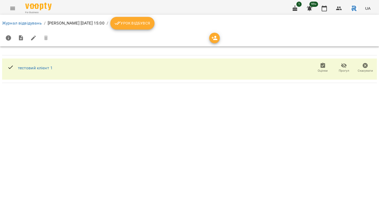
click at [18, 36] on icon "button" at bounding box center [21, 38] width 6 height 6
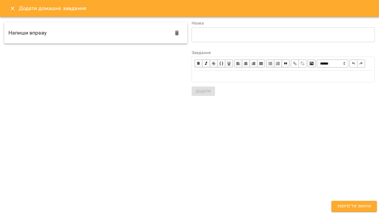
click at [131, 35] on div "Напиши вправу" at bounding box center [95, 32] width 183 height 21
type textarea "**********"
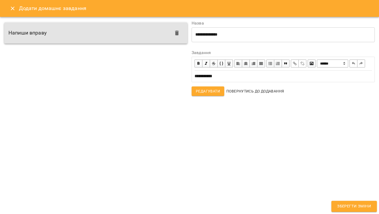
click at [209, 94] on span "Редагувати" at bounding box center [208, 91] width 24 height 6
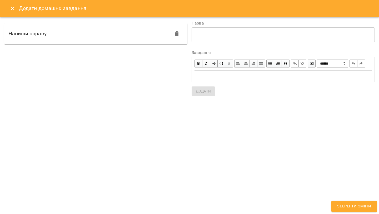
click at [13, 6] on icon "Close" at bounding box center [12, 8] width 6 height 6
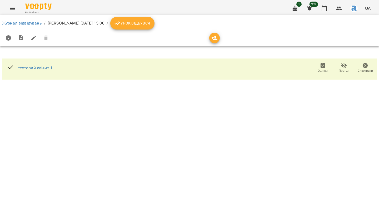
click at [19, 40] on icon "button" at bounding box center [21, 37] width 4 height 5
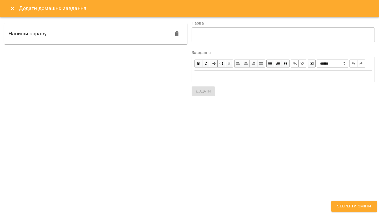
click at [11, 8] on icon "Close" at bounding box center [12, 8] width 6 height 6
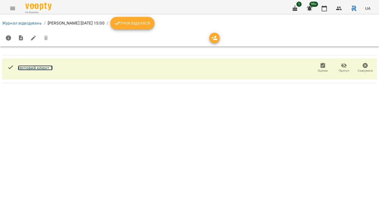
click at [37, 68] on link "тестовий клієнт 1" at bounding box center [35, 67] width 35 height 5
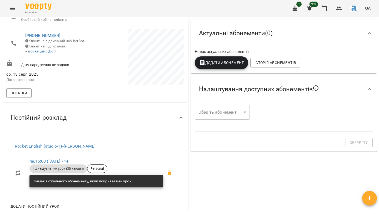
scroll to position [77, 0]
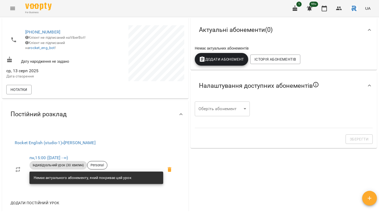
click at [220, 115] on body "For Business 1 99+ UA Мої клієнти / тестовий клієнт 1 тестовий клієнт 1 ₴ Балан…" at bounding box center [189, 115] width 379 height 231
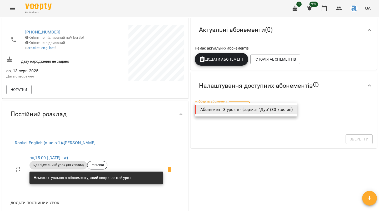
click at [220, 136] on div at bounding box center [189, 107] width 379 height 214
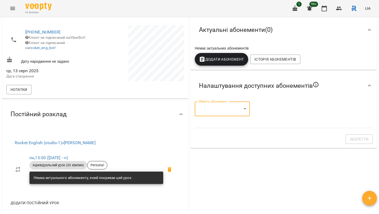
click at [220, 136] on div "Зберегти" at bounding box center [284, 139] width 184 height 16
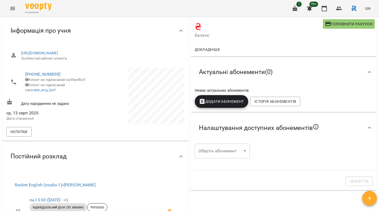
scroll to position [23, 0]
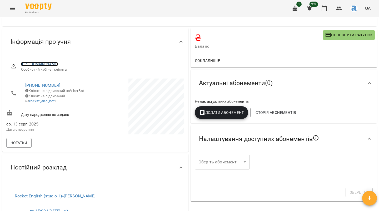
click at [58, 62] on link "[URL][DOMAIN_NAME]" at bounding box center [39, 64] width 37 height 4
click at [13, 8] on icon "Menu" at bounding box center [12, 8] width 5 height 3
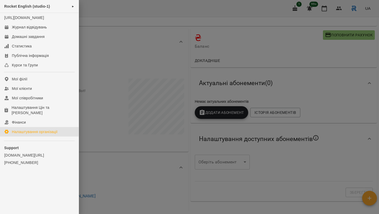
click at [38, 132] on div "Налаштування організації" at bounding box center [35, 131] width 46 height 5
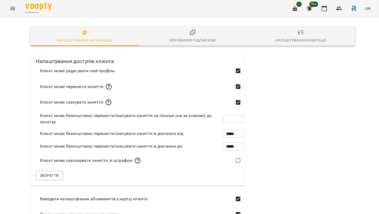
click at [192, 35] on icon "button" at bounding box center [192, 32] width 5 height 5
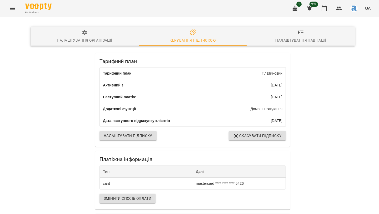
click at [138, 137] on span "Налаштувати підписку" at bounding box center [128, 135] width 49 height 6
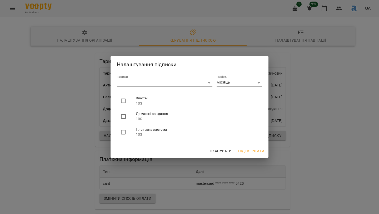
click at [242, 149] on span "Підтвердити" at bounding box center [251, 151] width 26 height 6
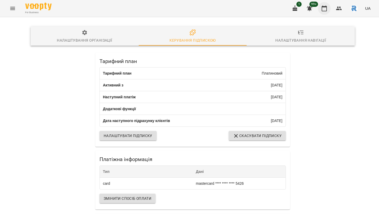
click at [324, 7] on icon "button" at bounding box center [324, 9] width 5 height 6
